Goal: Browse casually: Explore the website without a specific task or goal

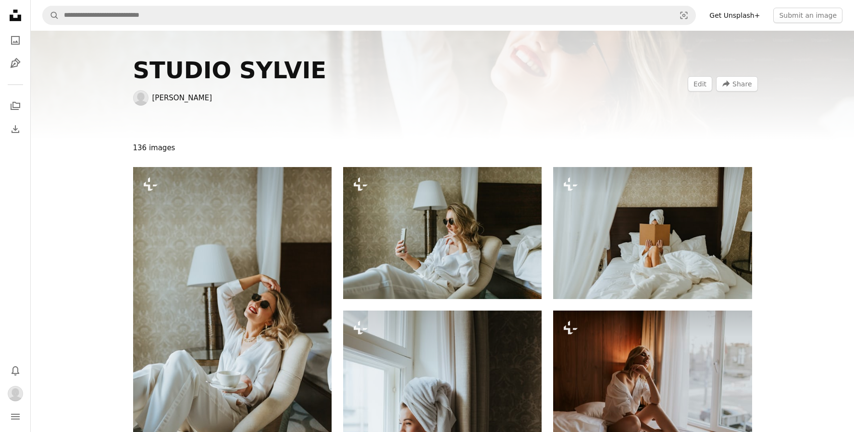
scroll to position [4590, 0]
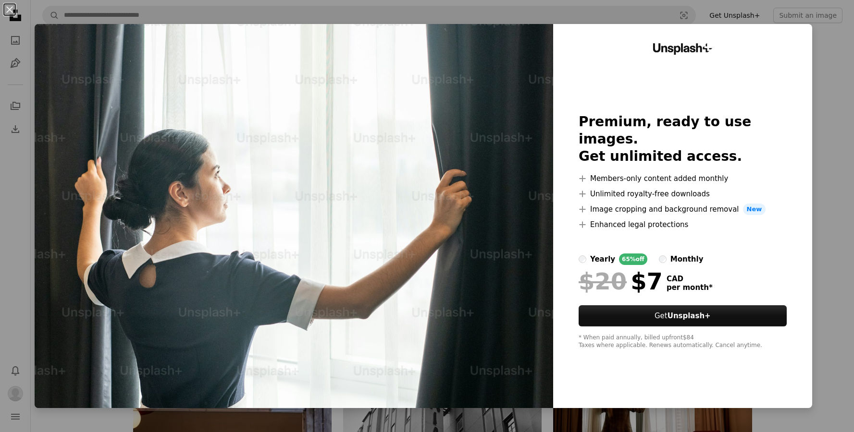
click at [837, 240] on div "An X shape Unsplash+ Premium, ready to use images. Get unlimited access. A plus…" at bounding box center [427, 216] width 854 height 432
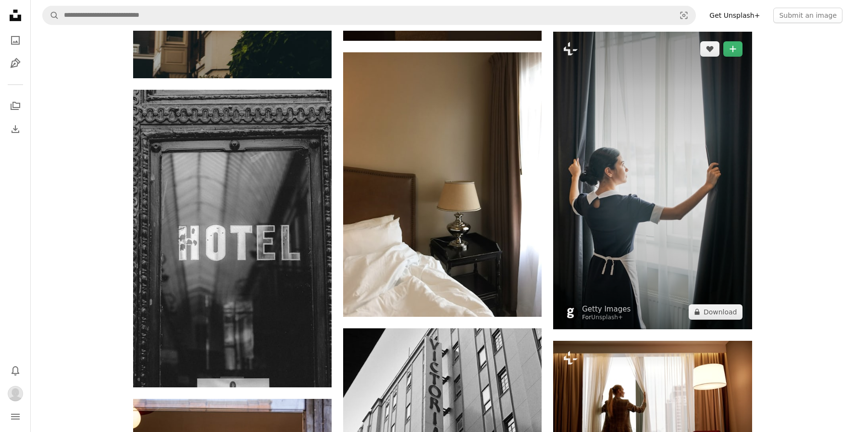
click at [655, 266] on img at bounding box center [652, 181] width 198 height 298
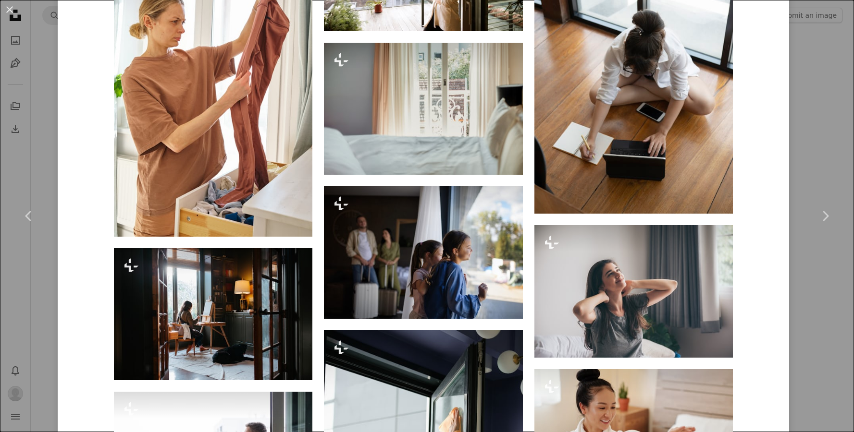
scroll to position [3567, 0]
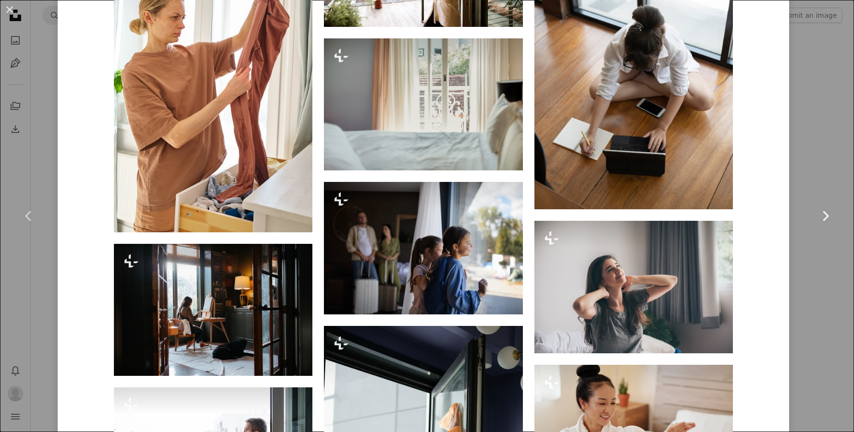
click at [813, 244] on link "Chevron right" at bounding box center [825, 216] width 58 height 92
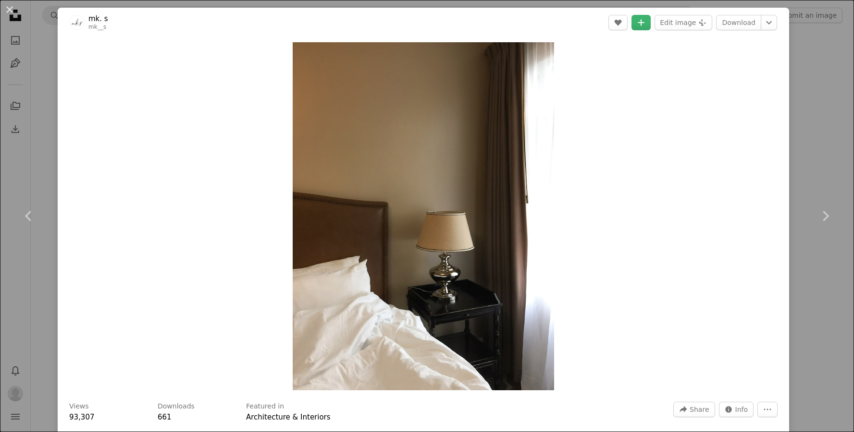
click at [38, 76] on div "An X shape Chevron left Chevron right mk. s mk__s A heart A plus sign Edit imag…" at bounding box center [427, 216] width 854 height 432
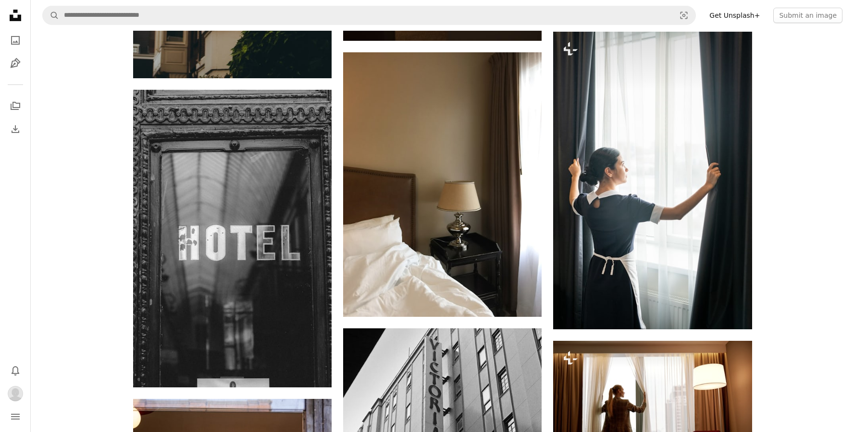
click at [16, 18] on icon "Unsplash logo Unsplash Home" at bounding box center [15, 15] width 19 height 19
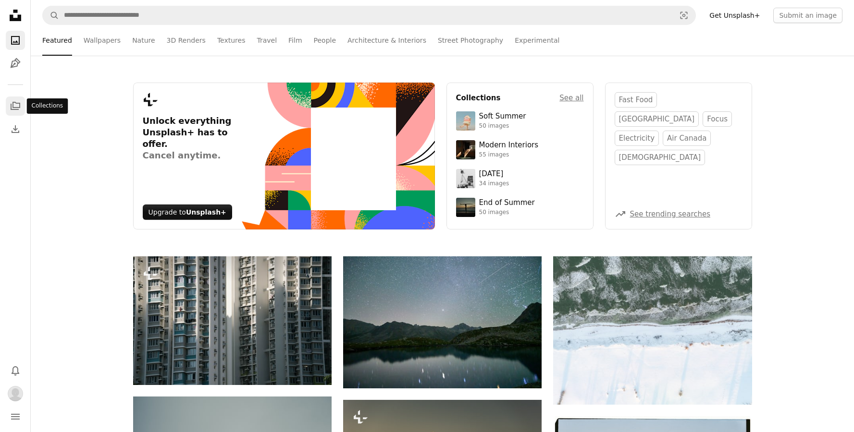
click at [15, 106] on icon "A stack of folders" at bounding box center [16, 106] width 12 height 12
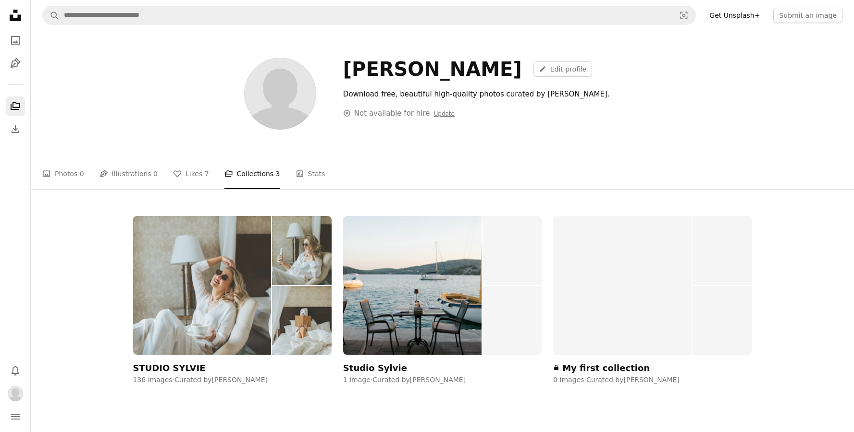
click at [230, 290] on img at bounding box center [202, 285] width 138 height 139
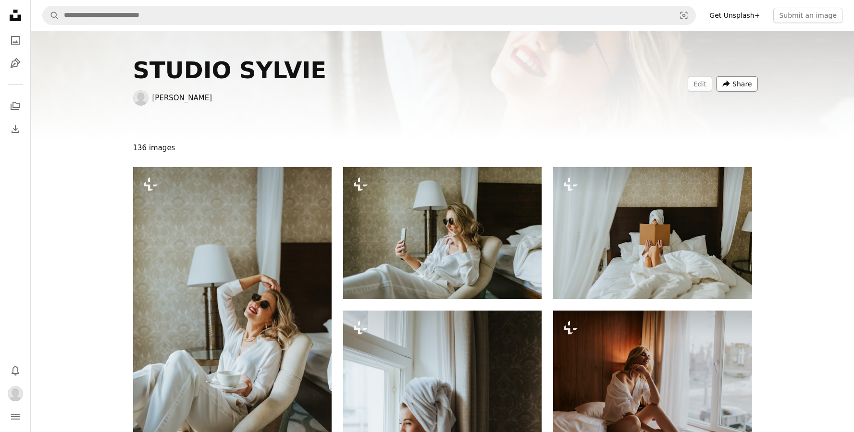
click at [736, 85] on span "Share" at bounding box center [741, 84] width 19 height 14
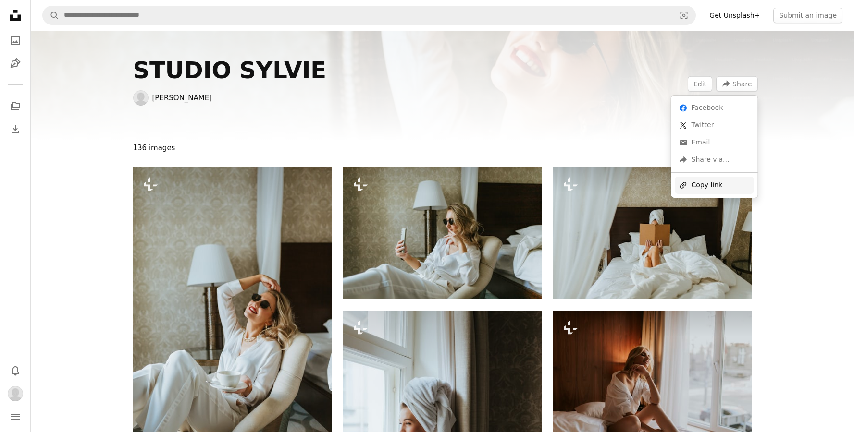
click at [705, 182] on div "A URL sharing icon (chains) Copy link" at bounding box center [714, 185] width 79 height 17
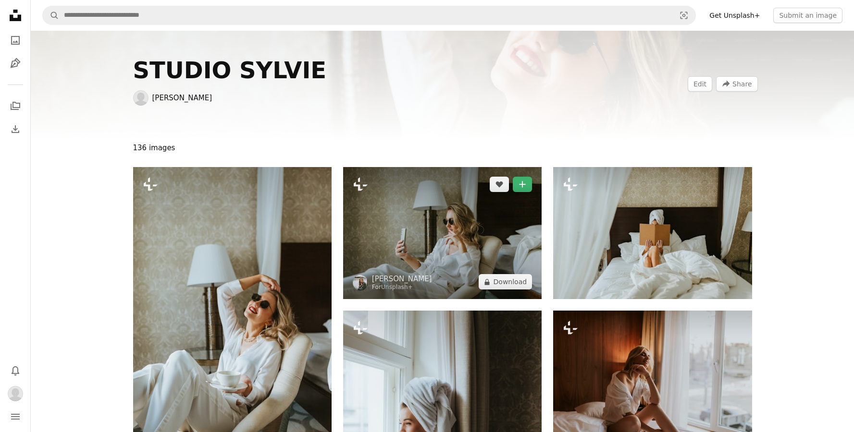
click at [420, 245] on img at bounding box center [442, 233] width 198 height 132
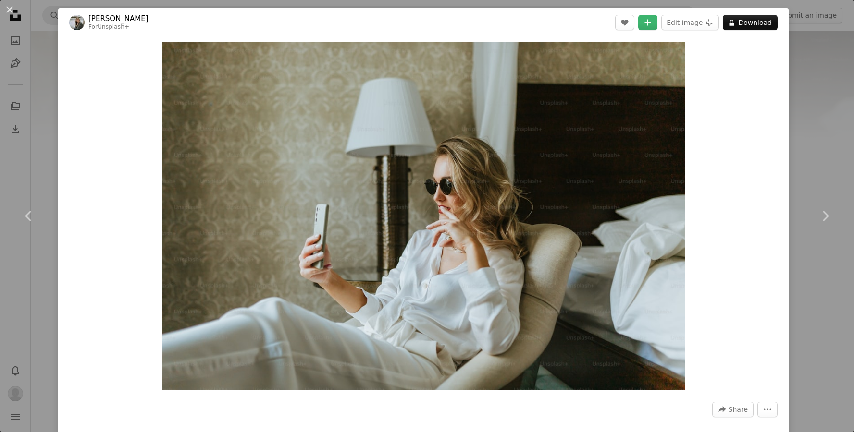
click at [822, 144] on div "An X shape Chevron left Chevron right [PERSON_NAME] For Unsplash+ A heart A plu…" at bounding box center [427, 216] width 854 height 432
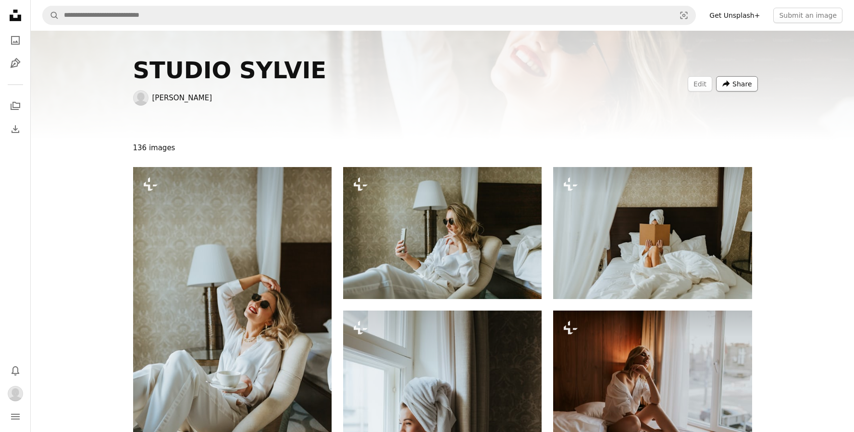
click at [740, 81] on span "Share" at bounding box center [741, 84] width 19 height 14
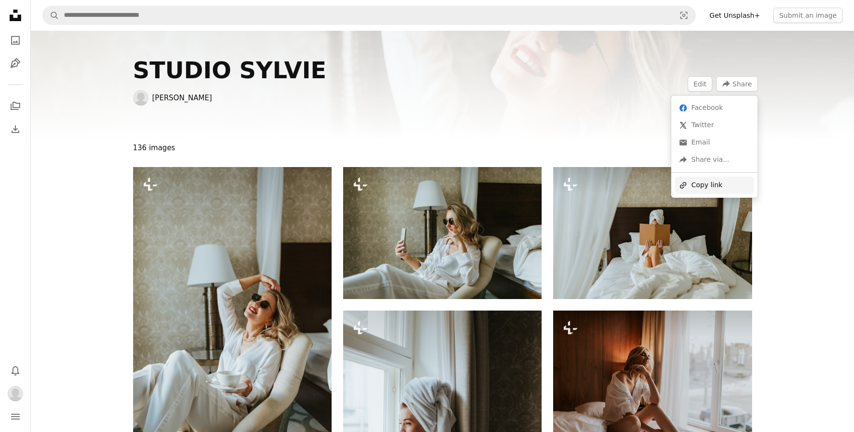
click at [718, 189] on div "A URL sharing icon (chains) Copy link" at bounding box center [714, 185] width 79 height 17
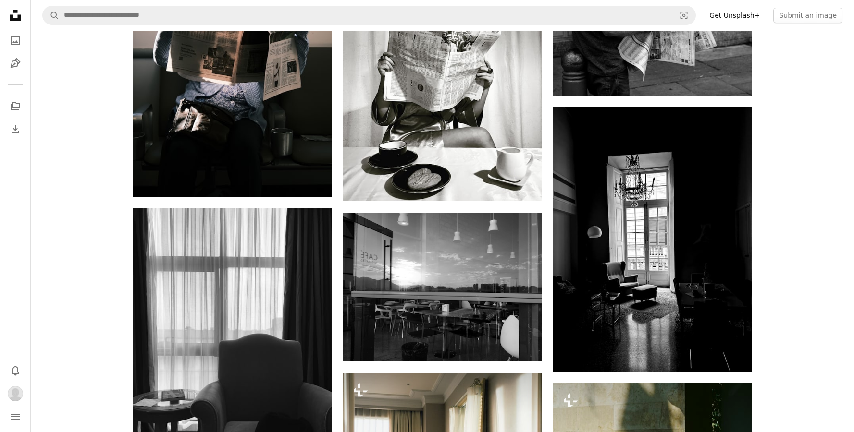
scroll to position [5709, 0]
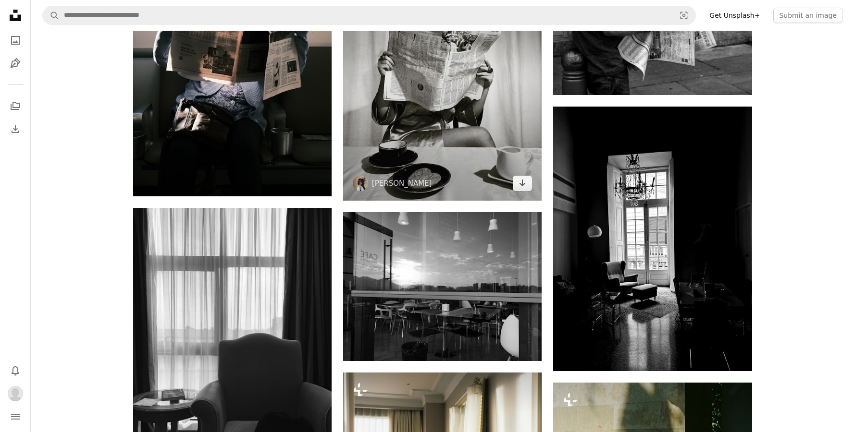
click at [461, 123] on img at bounding box center [442, 76] width 198 height 248
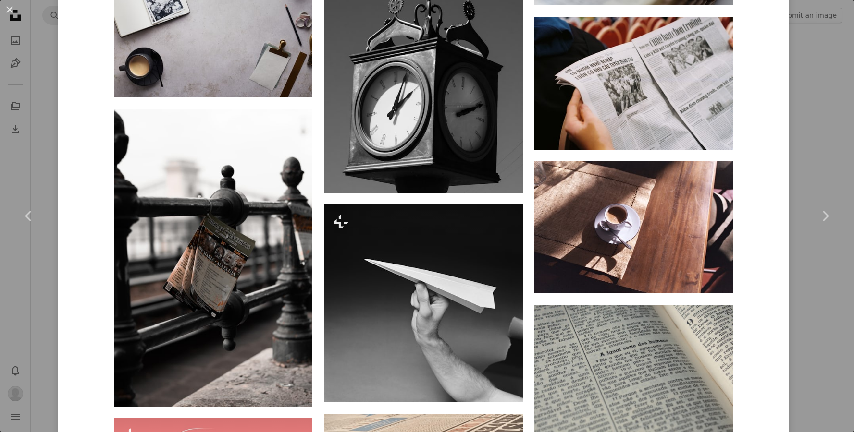
scroll to position [8063, 0]
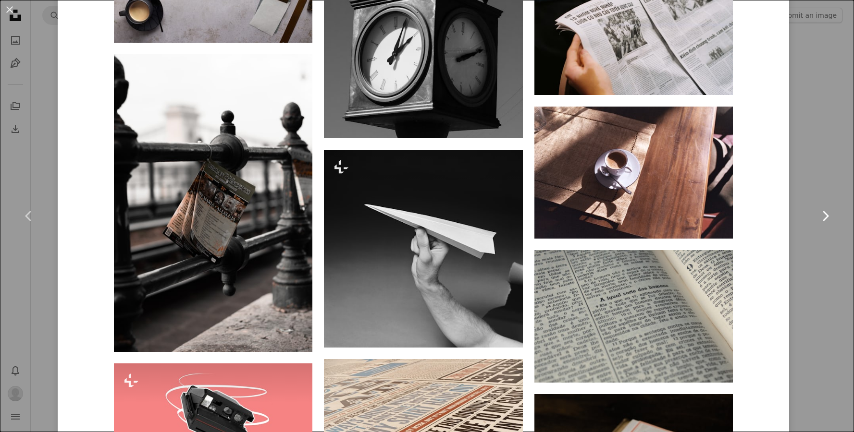
click at [814, 179] on link "Chevron right" at bounding box center [825, 216] width 58 height 92
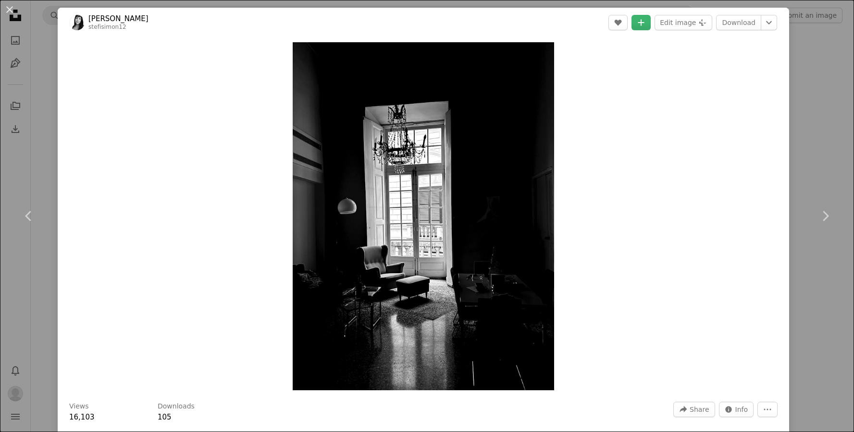
click at [818, 115] on div "An X shape Chevron left Chevron right [PERSON_NAME] stefisimon12 A heart A plus…" at bounding box center [427, 216] width 854 height 432
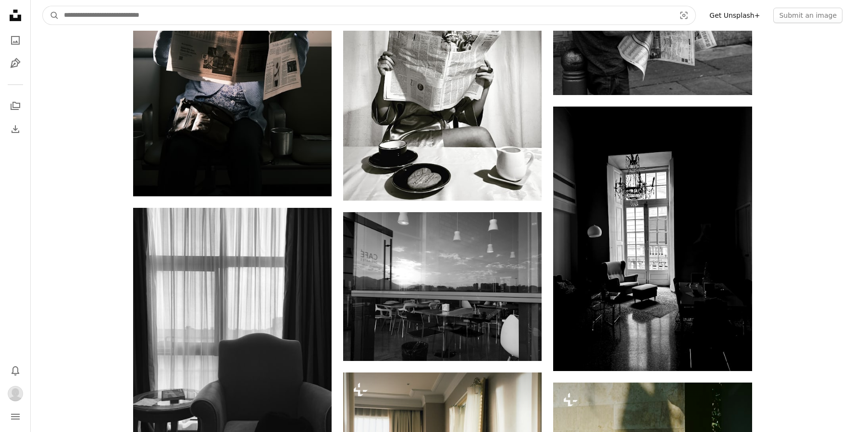
click at [604, 18] on input "Find visuals sitewide" at bounding box center [365, 15] width 613 height 18
type input "**********"
click at [43, 6] on button "A magnifying glass" at bounding box center [51, 15] width 16 height 18
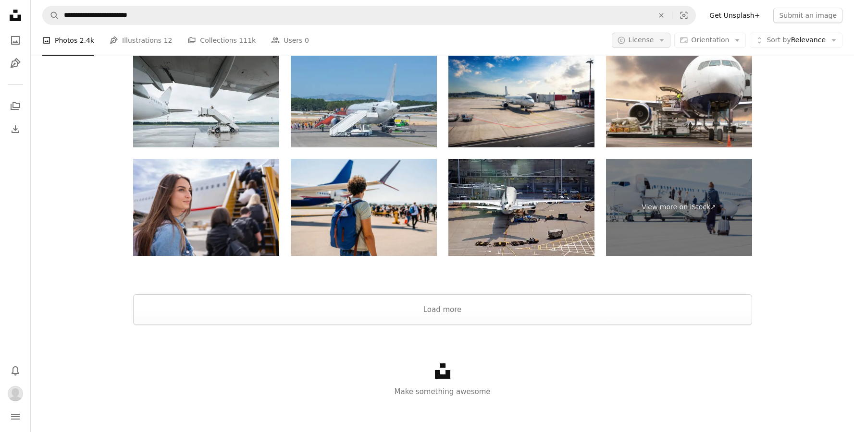
scroll to position [2125, 0]
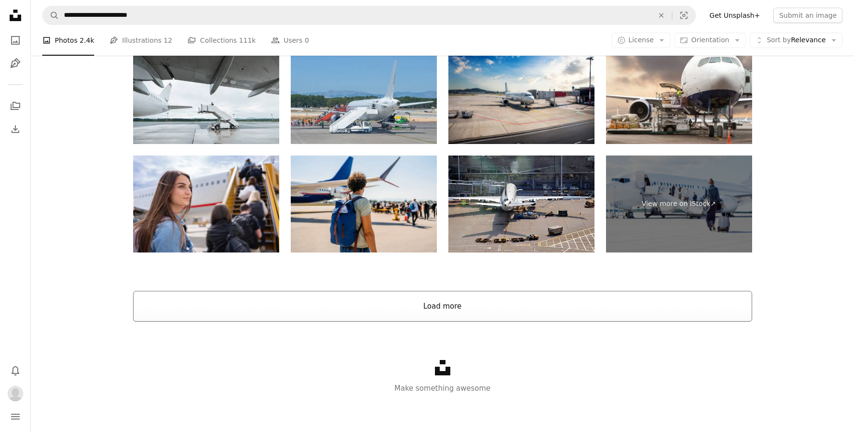
click at [492, 313] on button "Load more" at bounding box center [442, 306] width 619 height 31
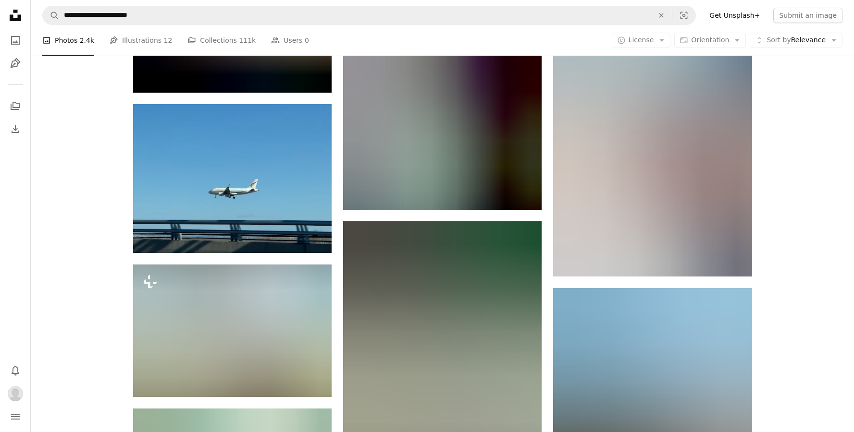
scroll to position [8515, 0]
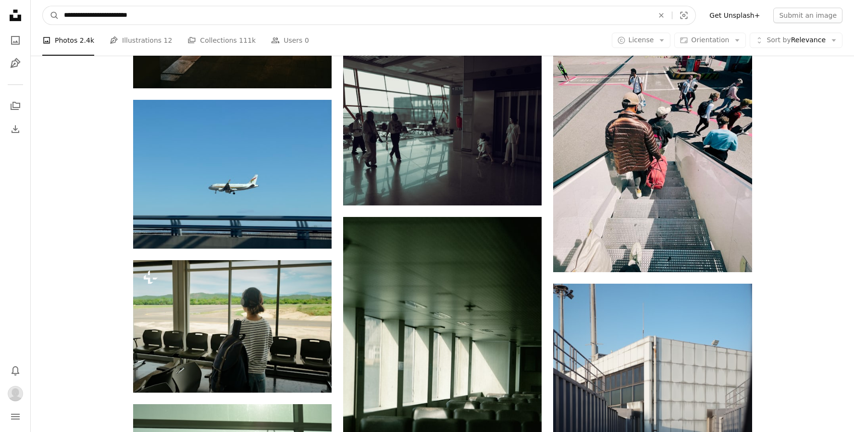
click at [225, 18] on input "**********" at bounding box center [354, 15] width 591 height 18
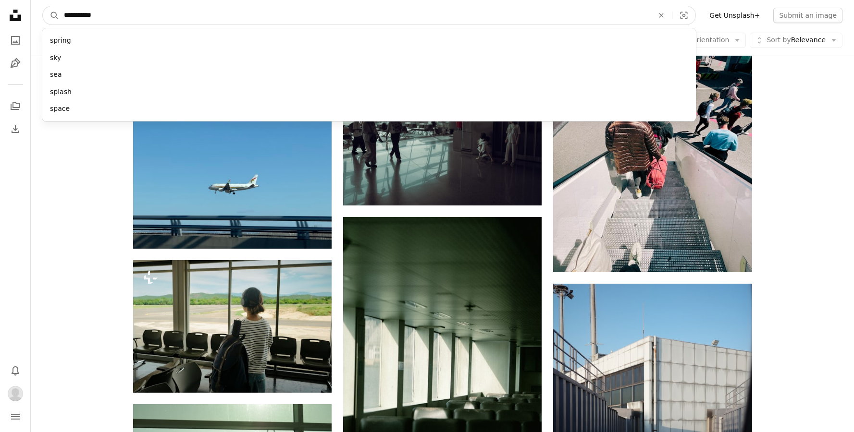
type input "**********"
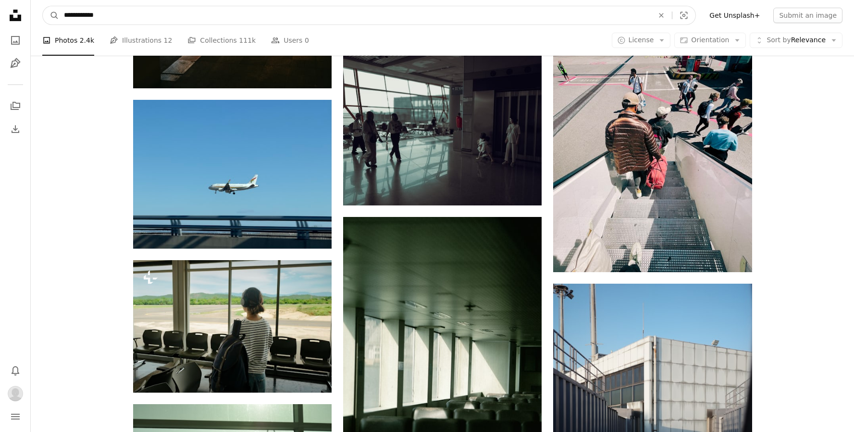
click button "A magnifying glass" at bounding box center [51, 15] width 16 height 18
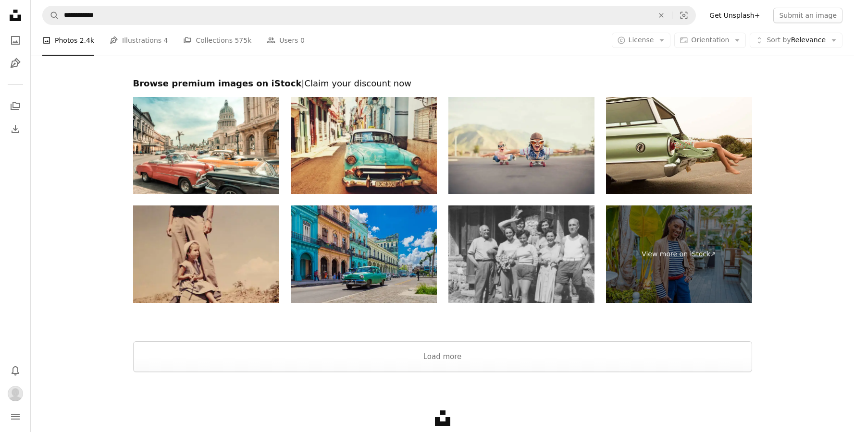
scroll to position [1805, 0]
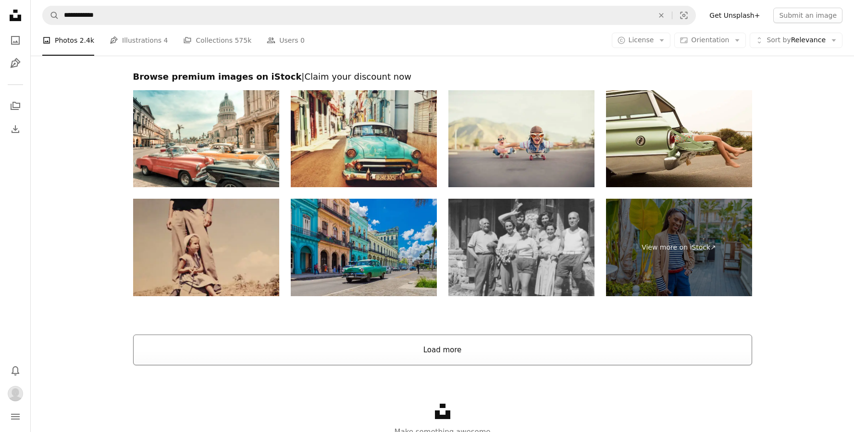
click at [490, 347] on button "Load more" at bounding box center [442, 350] width 619 height 31
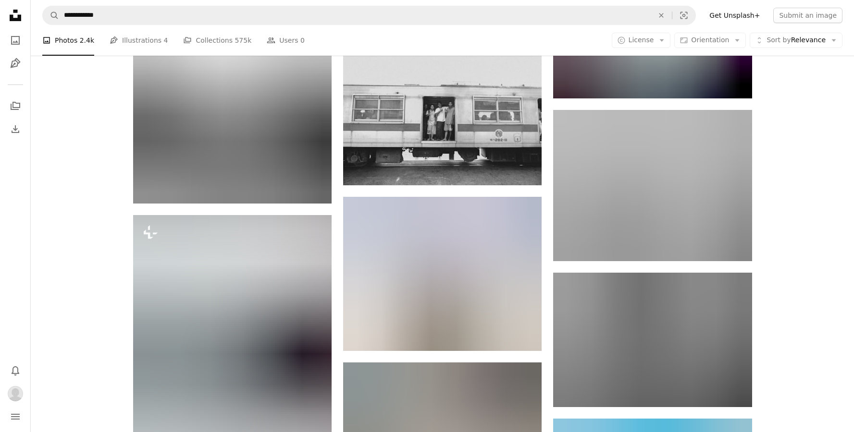
scroll to position [6751, 0]
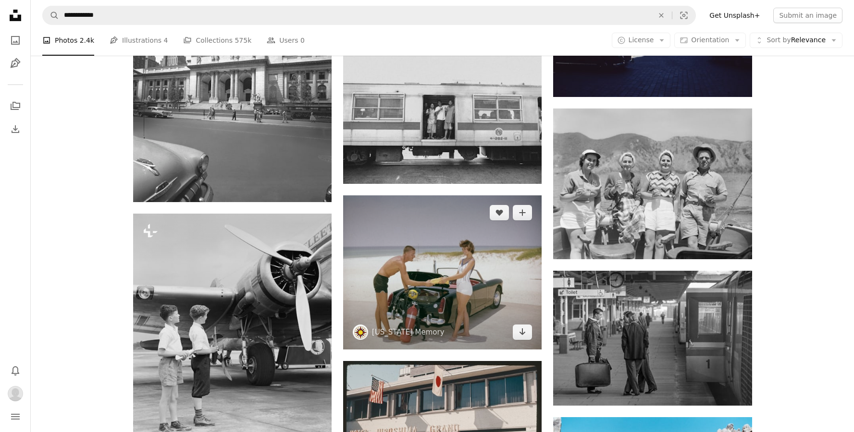
click at [457, 265] on img at bounding box center [442, 273] width 198 height 154
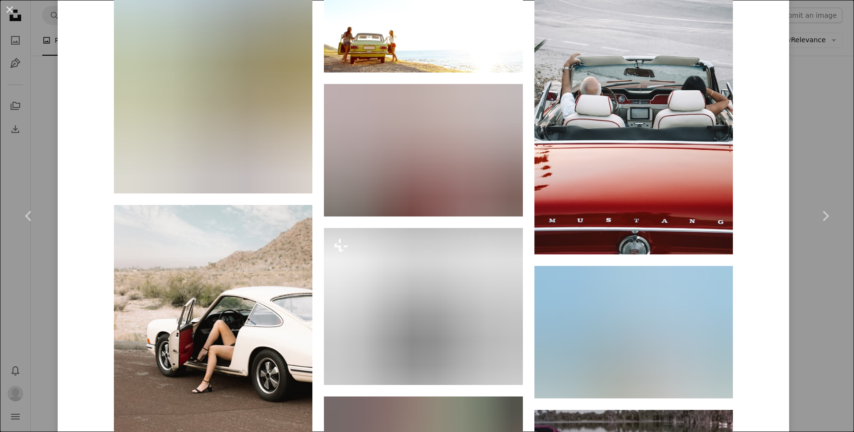
scroll to position [2361, 0]
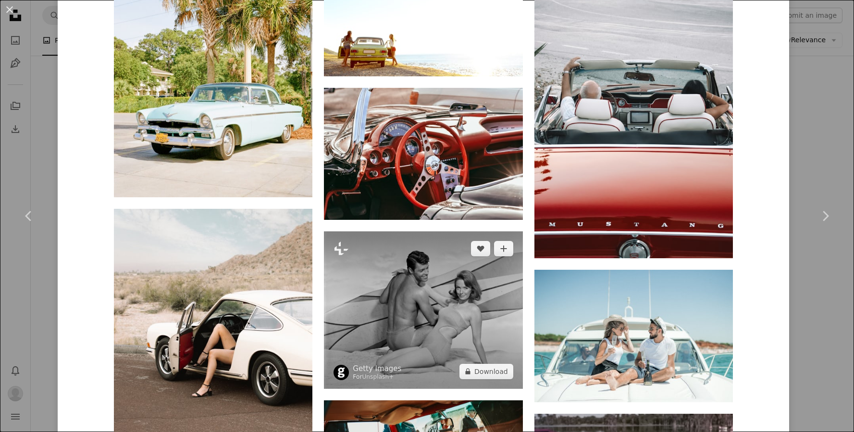
click at [465, 319] on img at bounding box center [423, 310] width 198 height 157
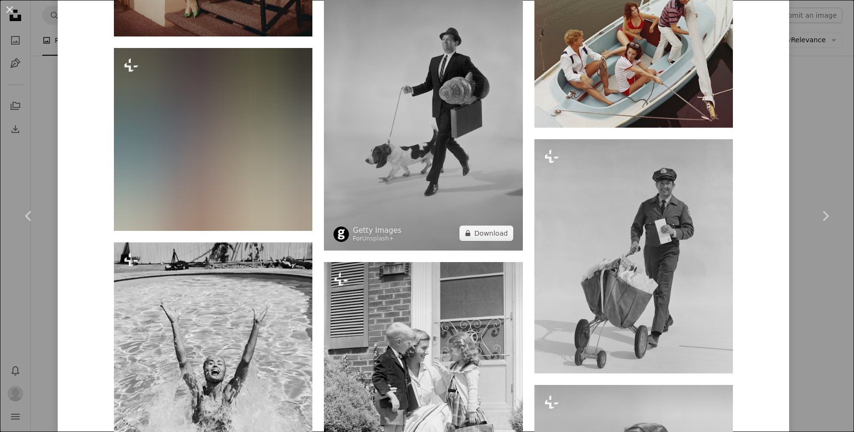
scroll to position [6046, 0]
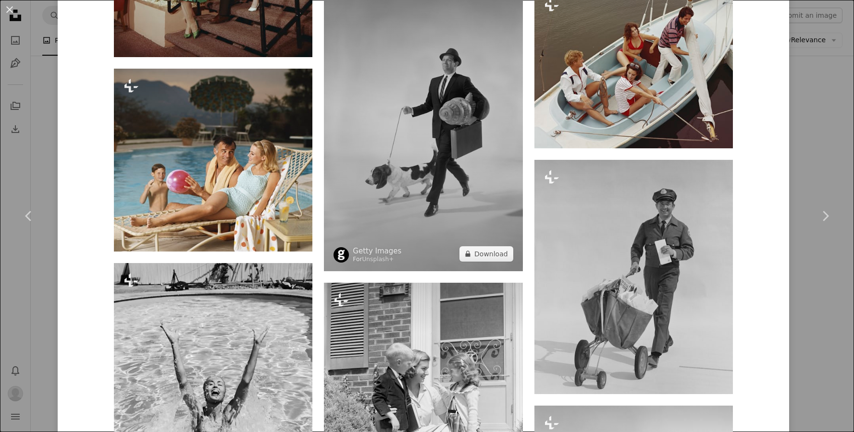
click at [398, 171] on img at bounding box center [423, 120] width 198 height 301
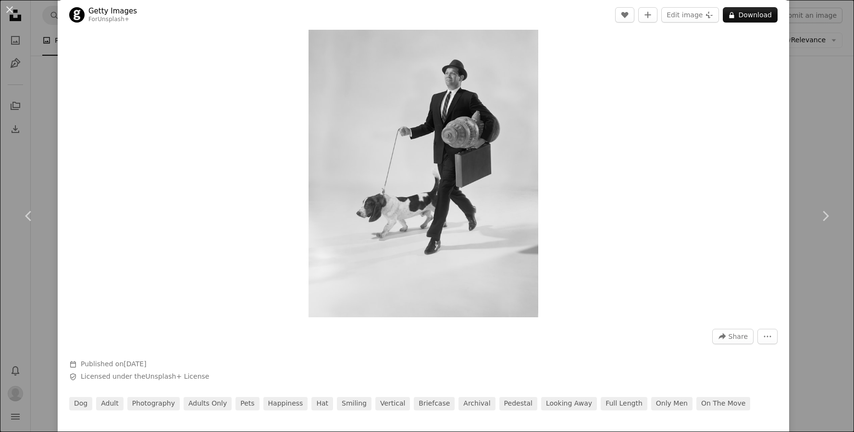
scroll to position [72, 0]
click at [842, 156] on div "An X shape Chevron left Chevron right Getty Images For Unsplash+ A heart A plus…" at bounding box center [427, 216] width 854 height 432
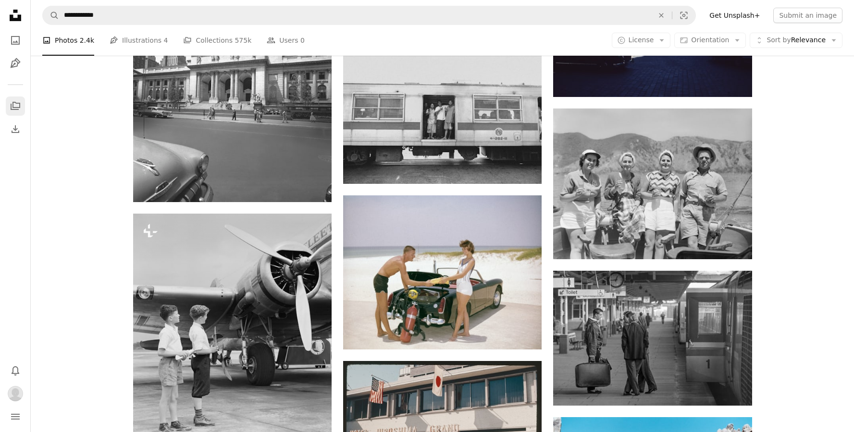
click at [15, 105] on icon "A stack of folders" at bounding box center [16, 106] width 12 height 12
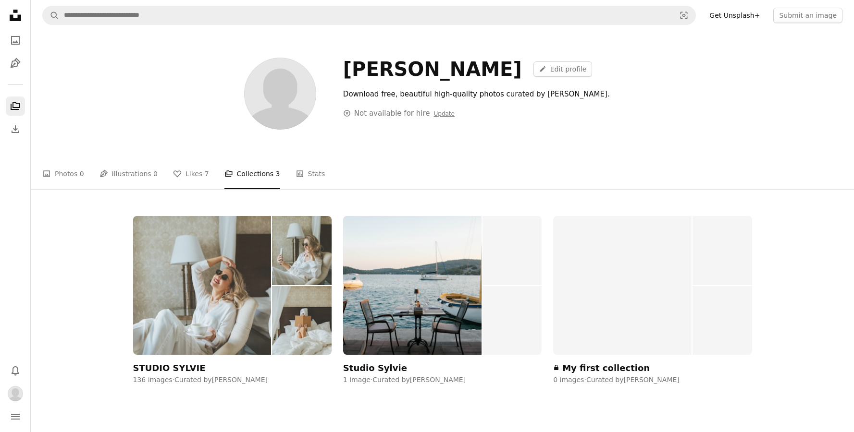
click at [256, 282] on img at bounding box center [202, 285] width 138 height 139
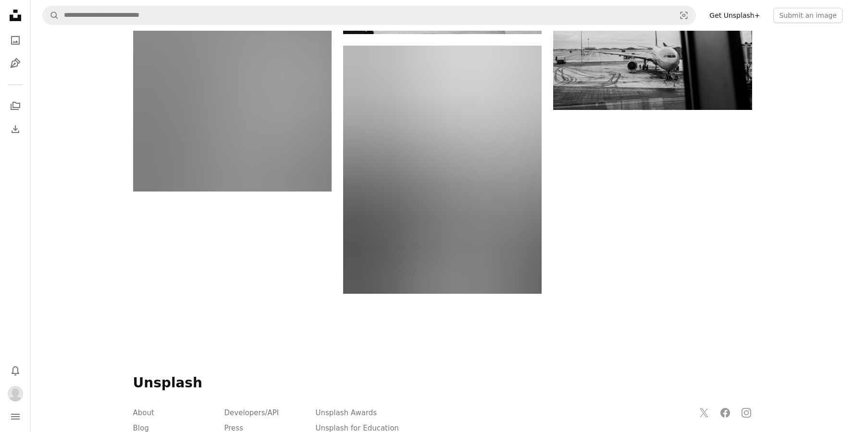
scroll to position [12022, 0]
